Goal: Information Seeking & Learning: Understand process/instructions

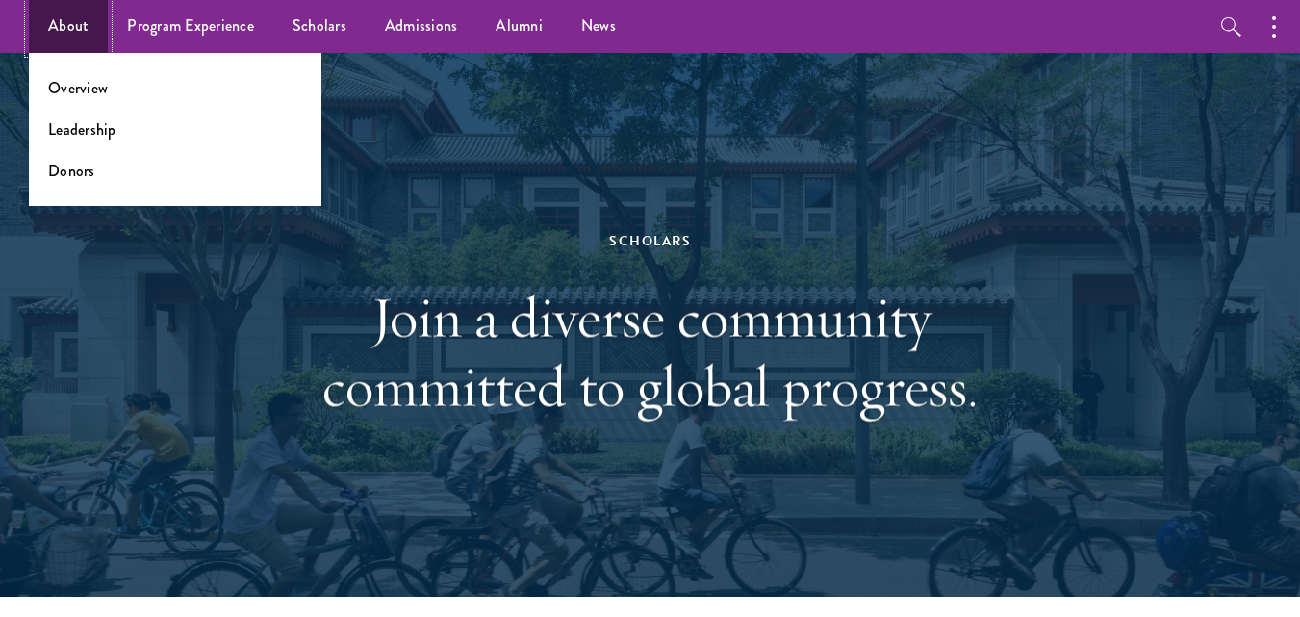
click at [72, 23] on link "About" at bounding box center [68, 26] width 79 height 53
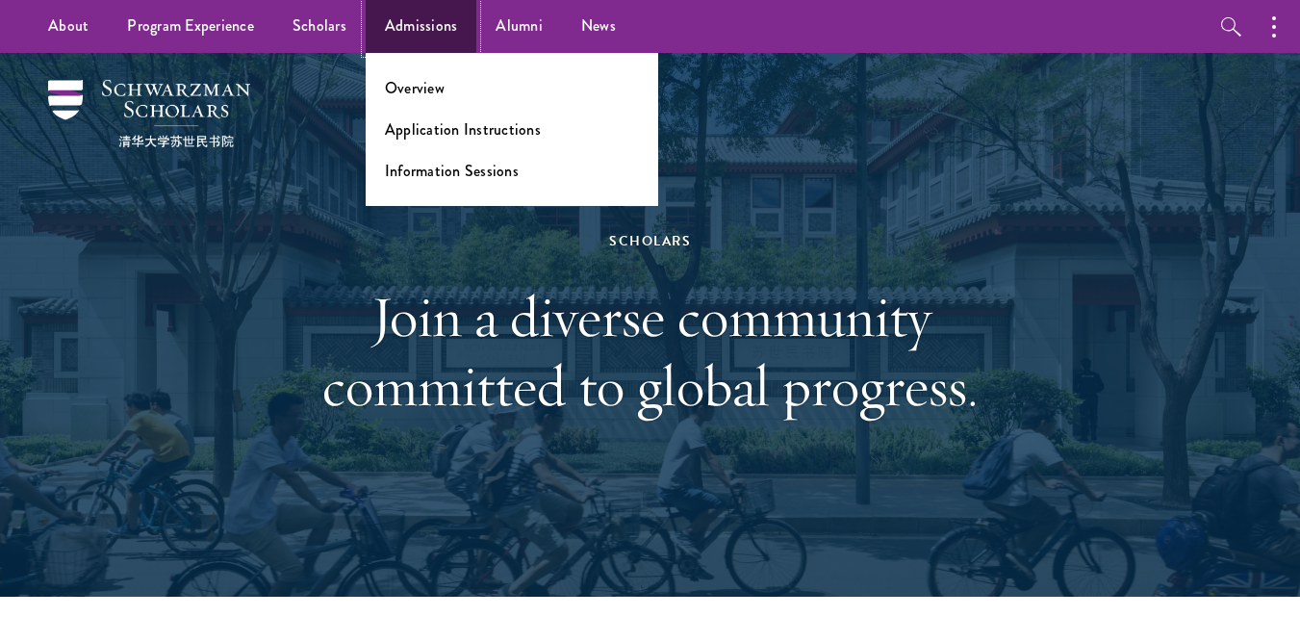
click at [426, 38] on link "Admissions" at bounding box center [422, 26] width 112 height 53
click at [429, 128] on link "Application Instructions" at bounding box center [463, 129] width 156 height 22
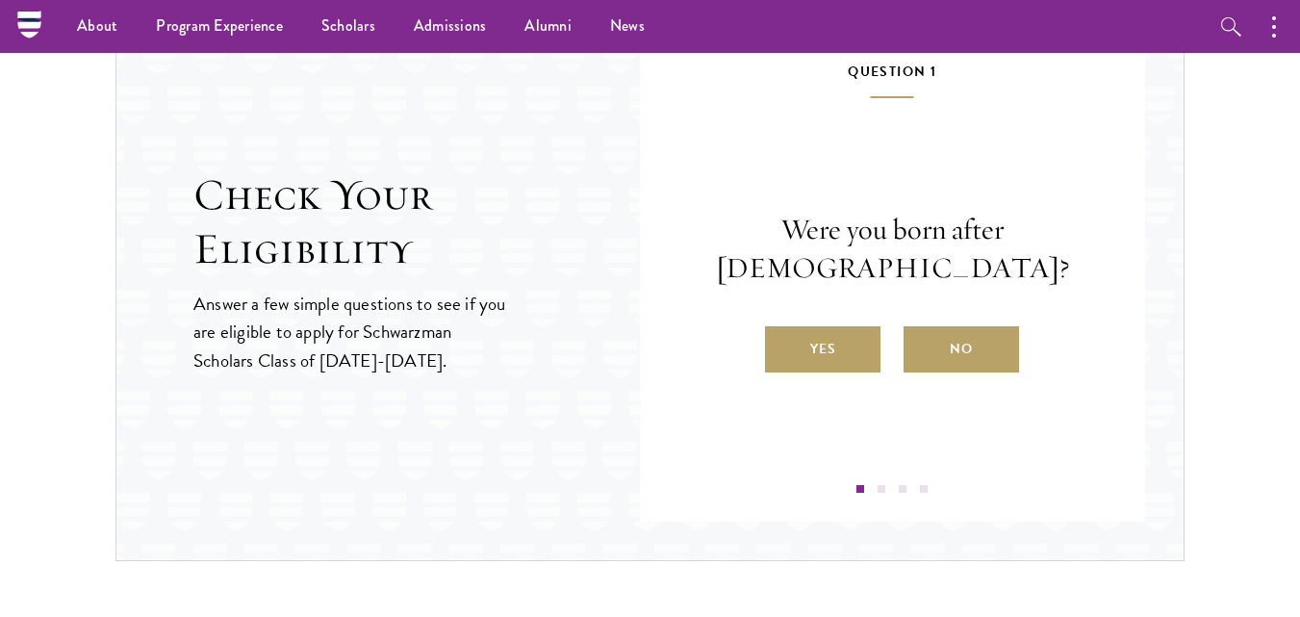
scroll to position [2044, 0]
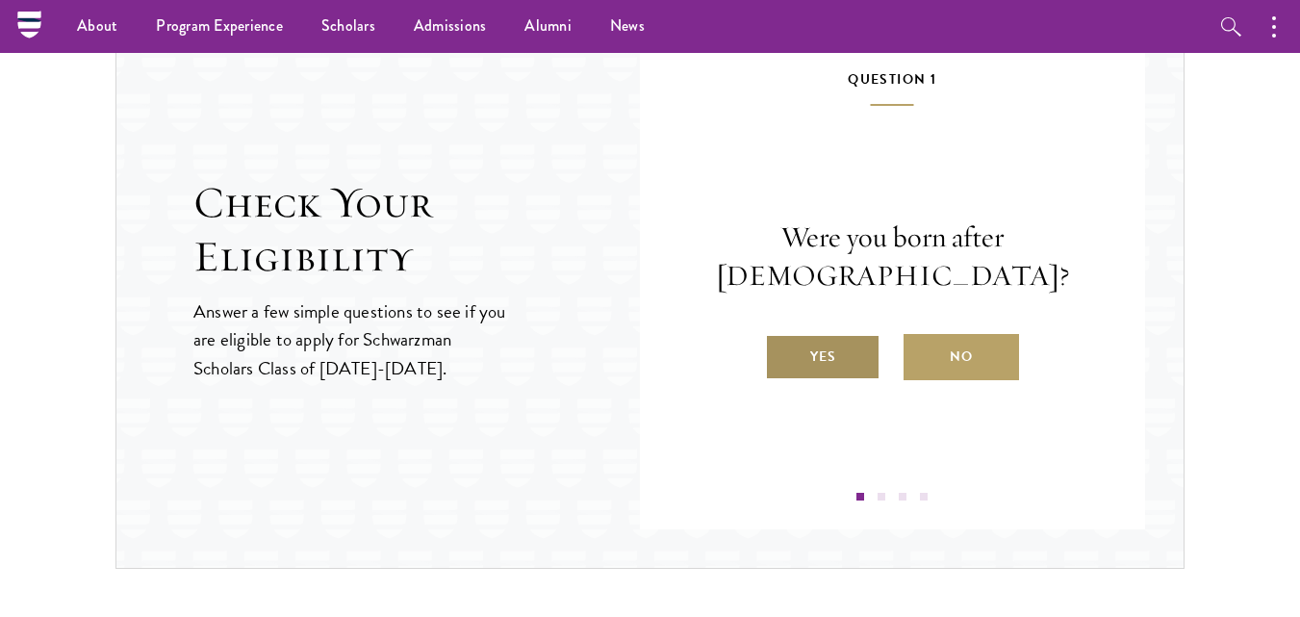
click at [826, 365] on label "Yes" at bounding box center [822, 357] width 115 height 46
click at [782, 353] on input "Yes" at bounding box center [773, 344] width 17 height 17
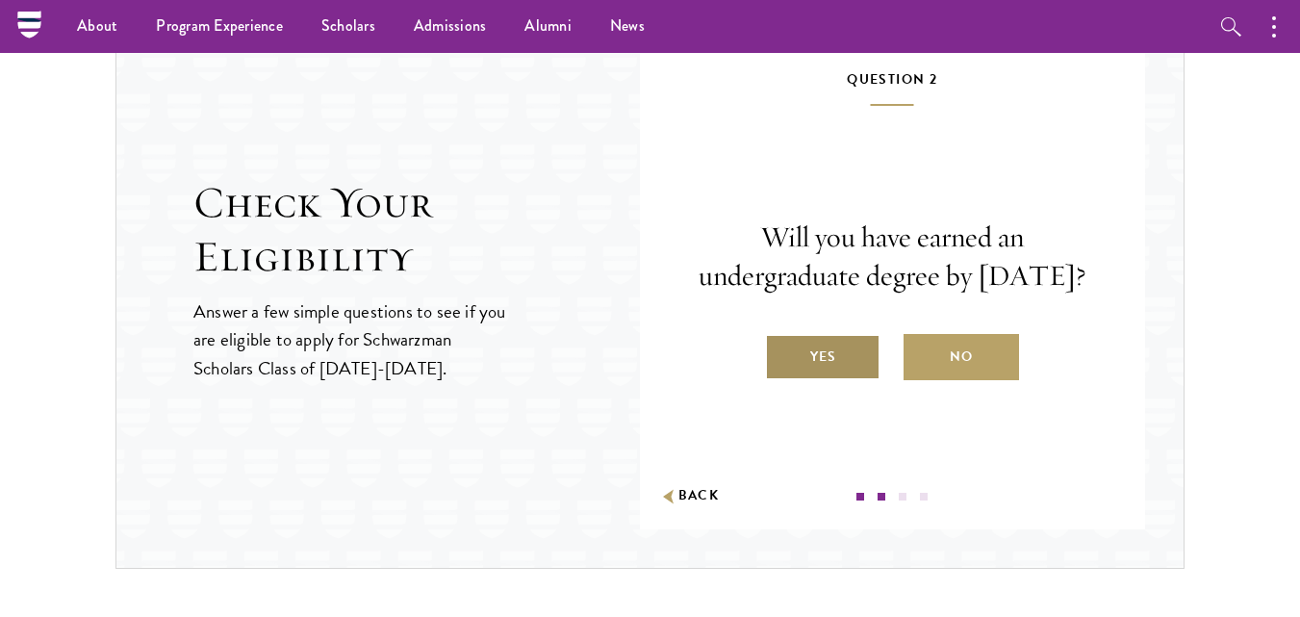
click at [836, 369] on label "Yes" at bounding box center [822, 357] width 115 height 46
click at [782, 353] on input "Yes" at bounding box center [773, 344] width 17 height 17
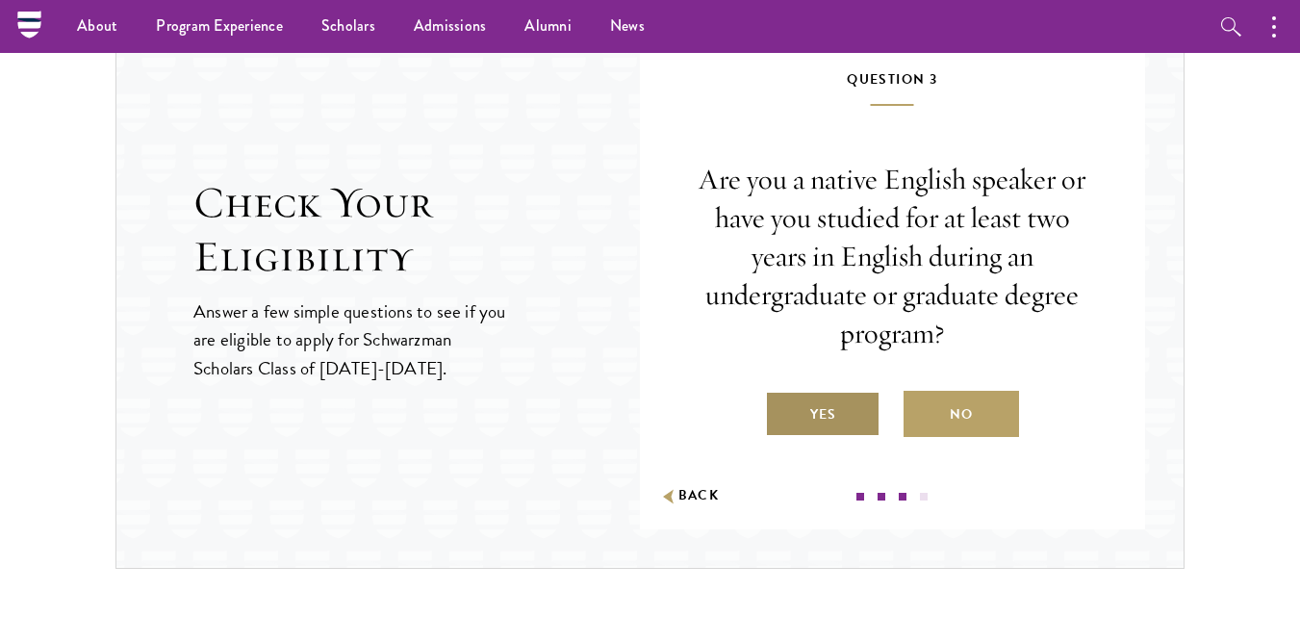
click at [832, 407] on label "Yes" at bounding box center [822, 414] width 115 height 46
click at [782, 407] on input "Yes" at bounding box center [773, 401] width 17 height 17
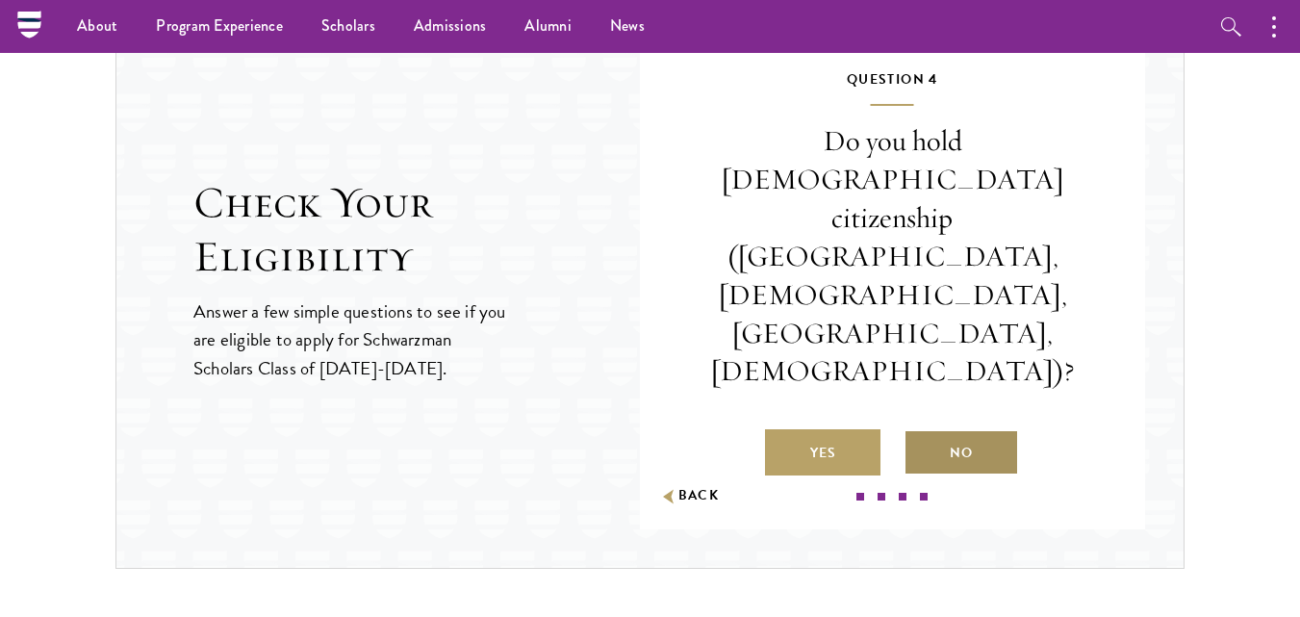
click at [962, 429] on label "No" at bounding box center [960, 452] width 115 height 46
click at [921, 432] on input "No" at bounding box center [911, 440] width 17 height 17
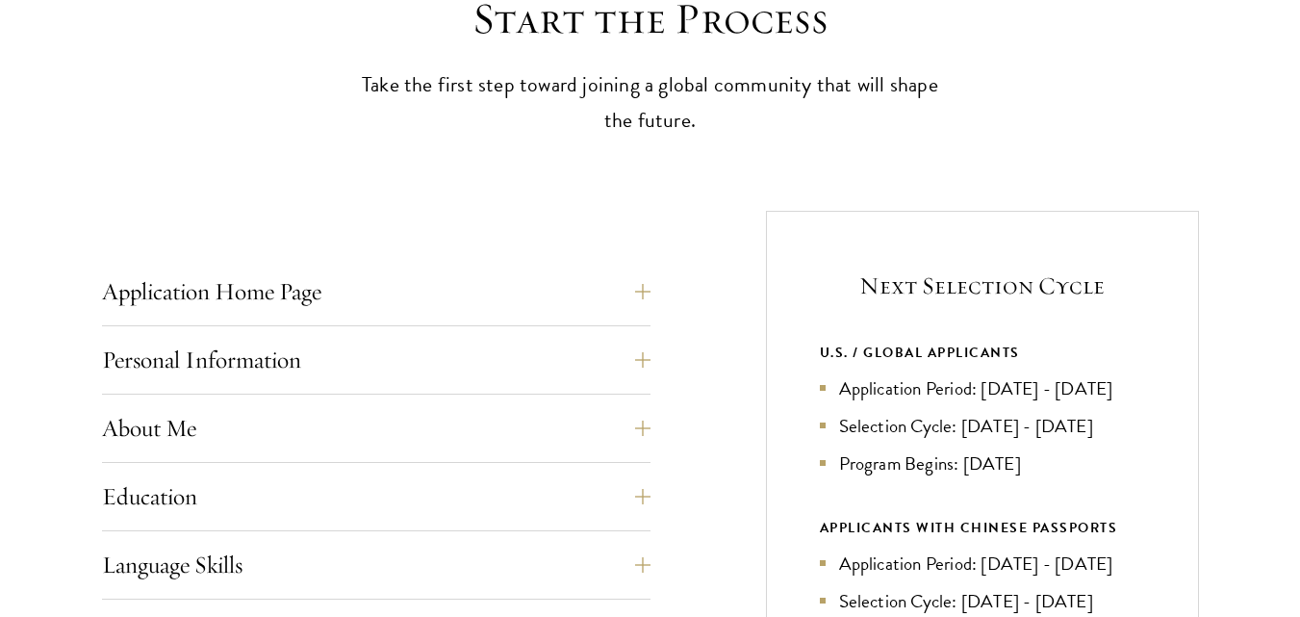
scroll to position [570, 0]
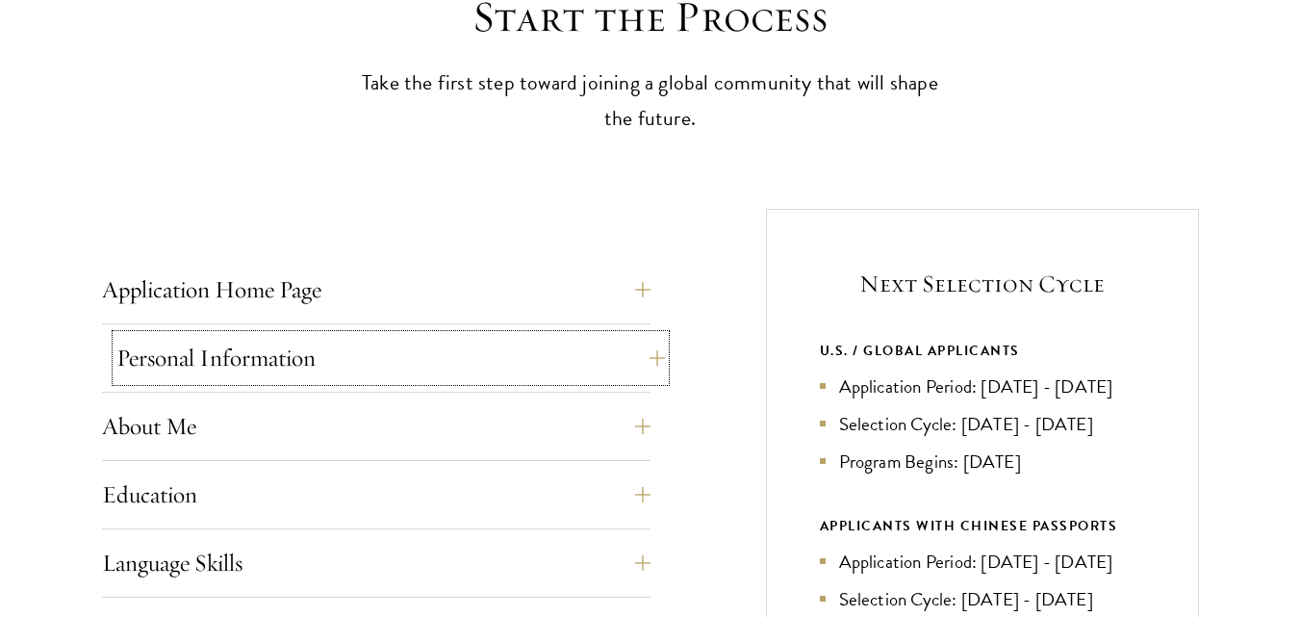
click at [509, 338] on button "Personal Information" at bounding box center [390, 358] width 548 height 46
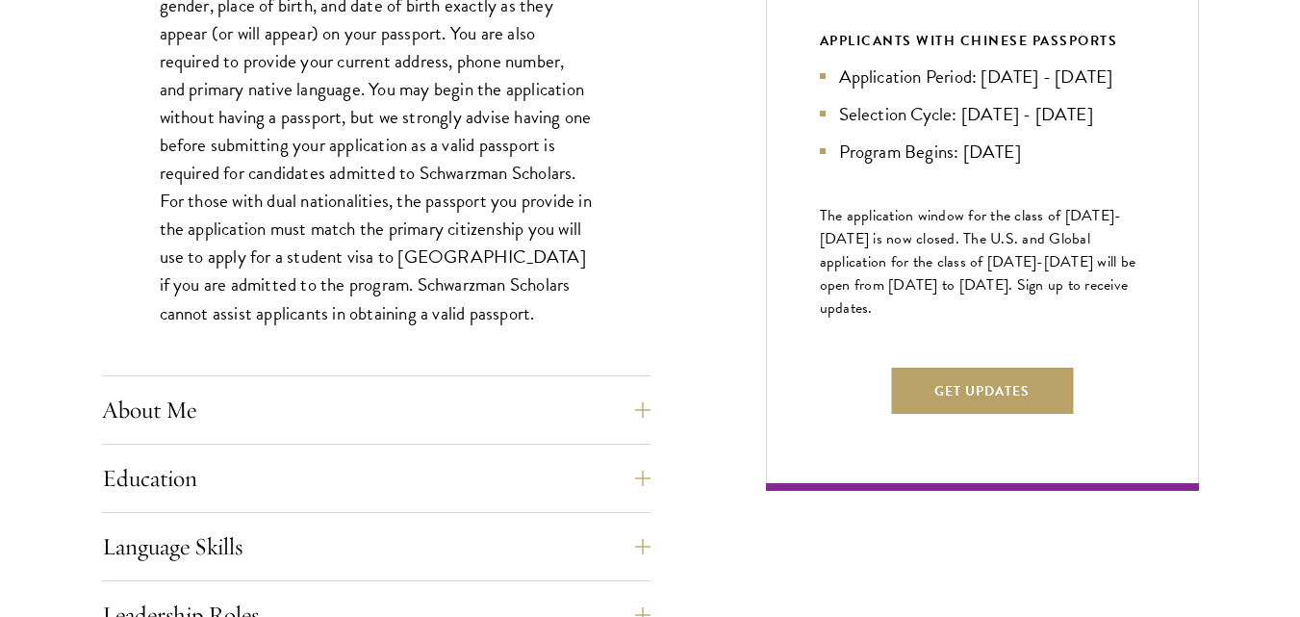
scroll to position [1071, 0]
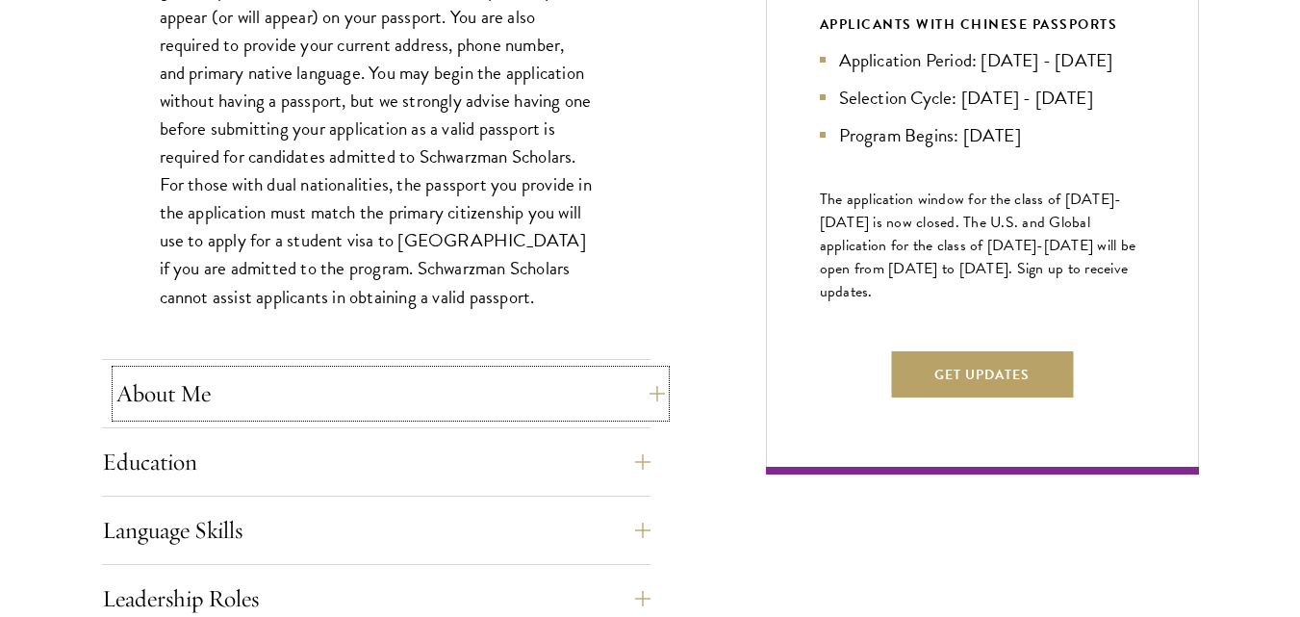
click at [462, 416] on button "About Me" at bounding box center [390, 393] width 548 height 46
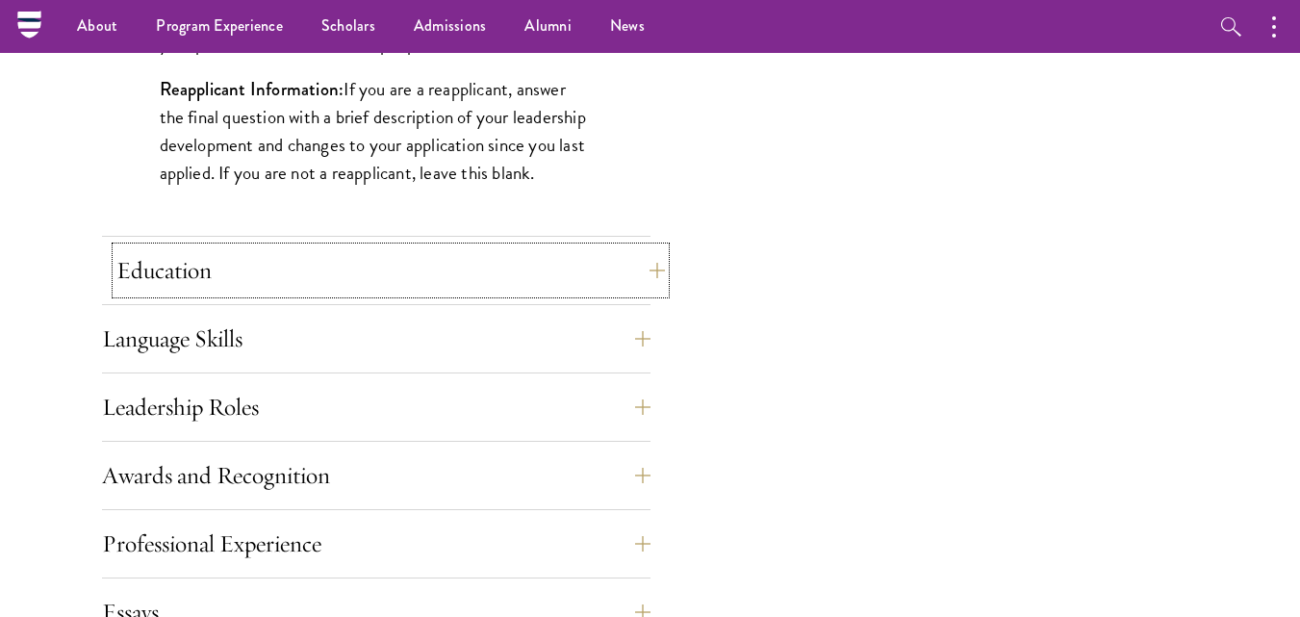
click at [572, 269] on button "Education" at bounding box center [390, 270] width 548 height 46
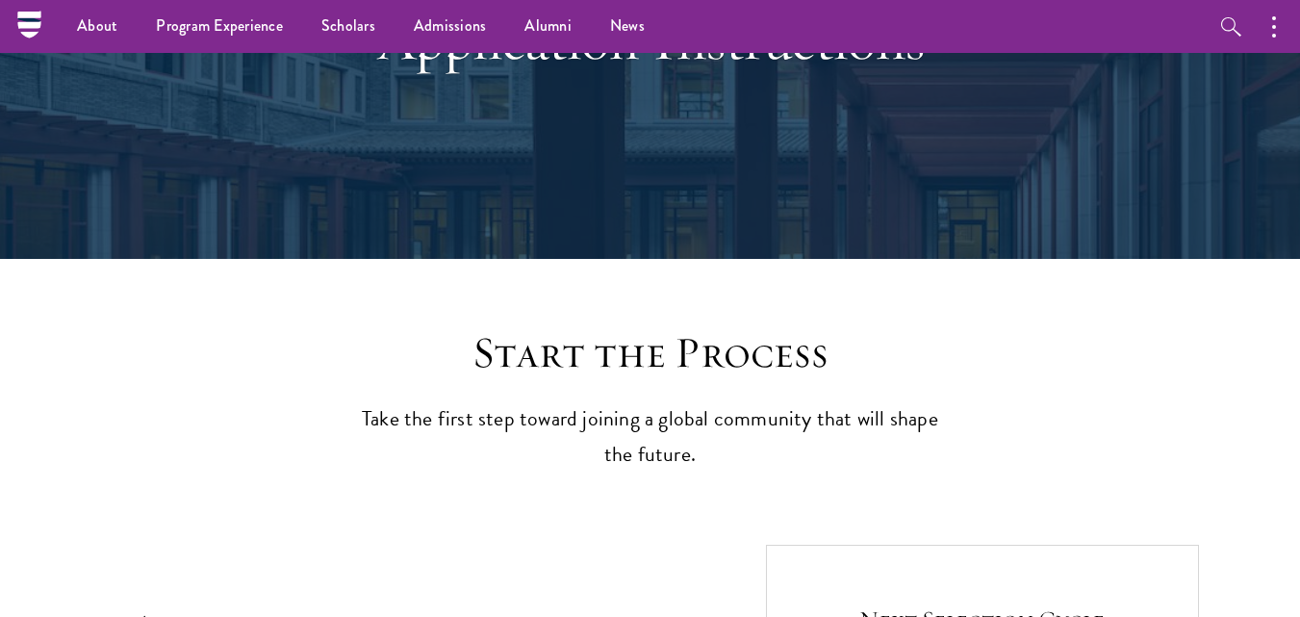
scroll to position [229, 0]
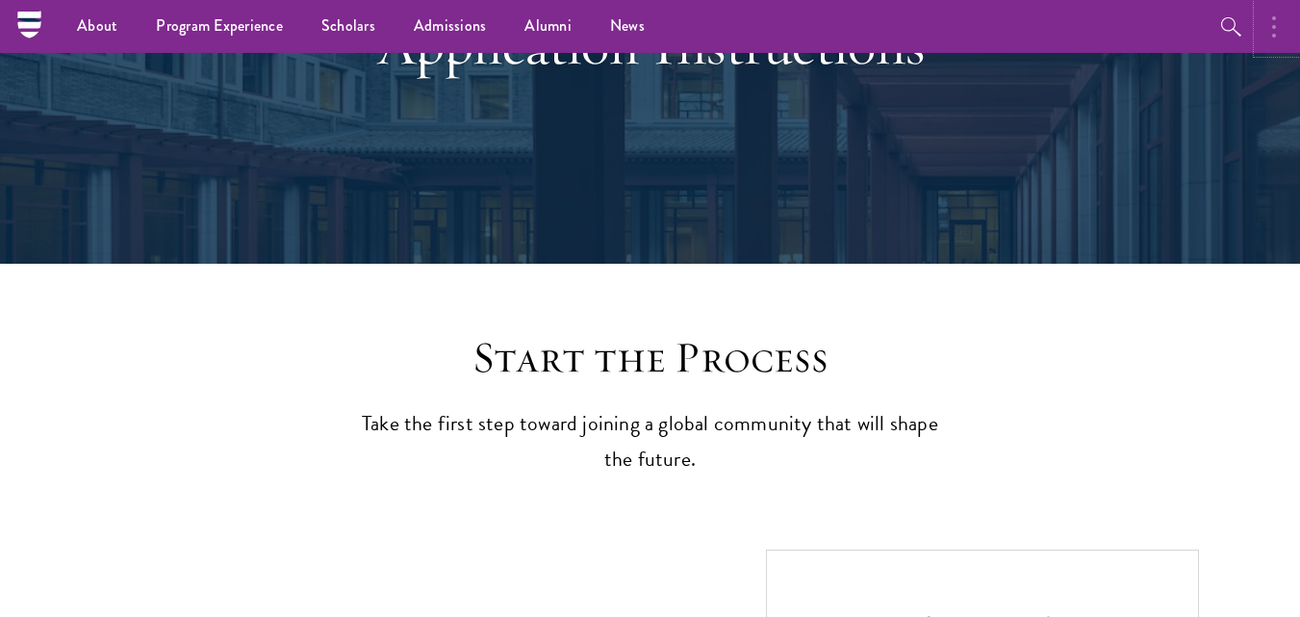
click at [1278, 25] on button "button" at bounding box center [1278, 26] width 42 height 53
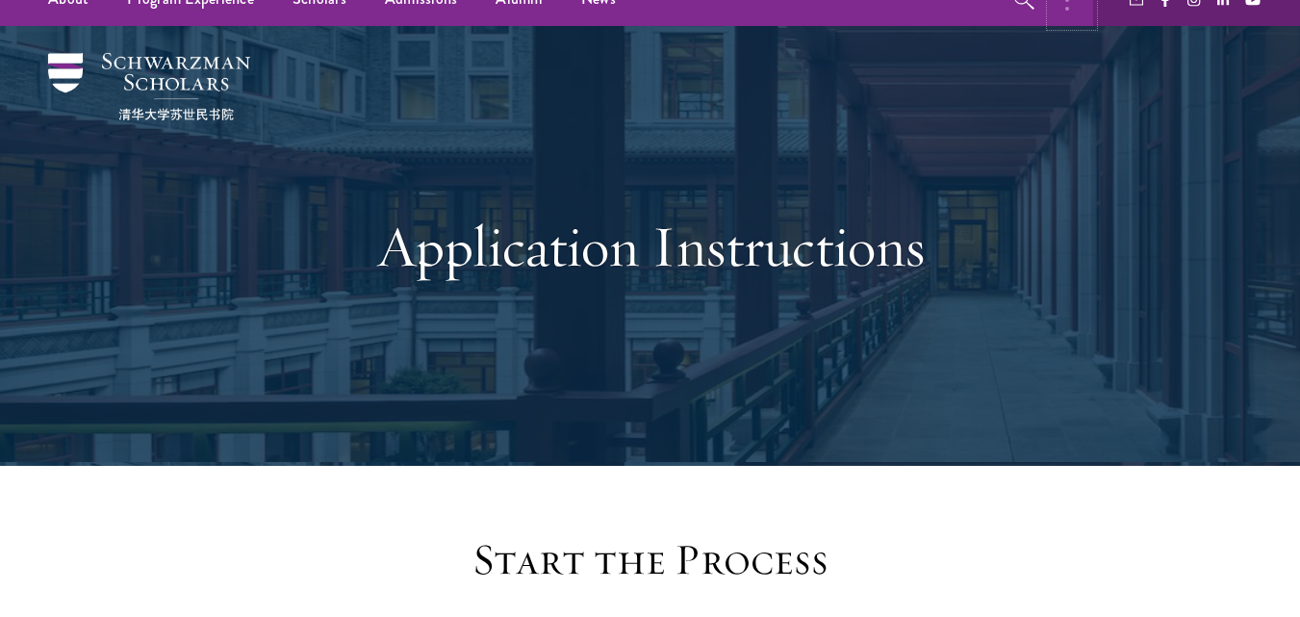
scroll to position [0, 0]
